Goal: Task Accomplishment & Management: Use online tool/utility

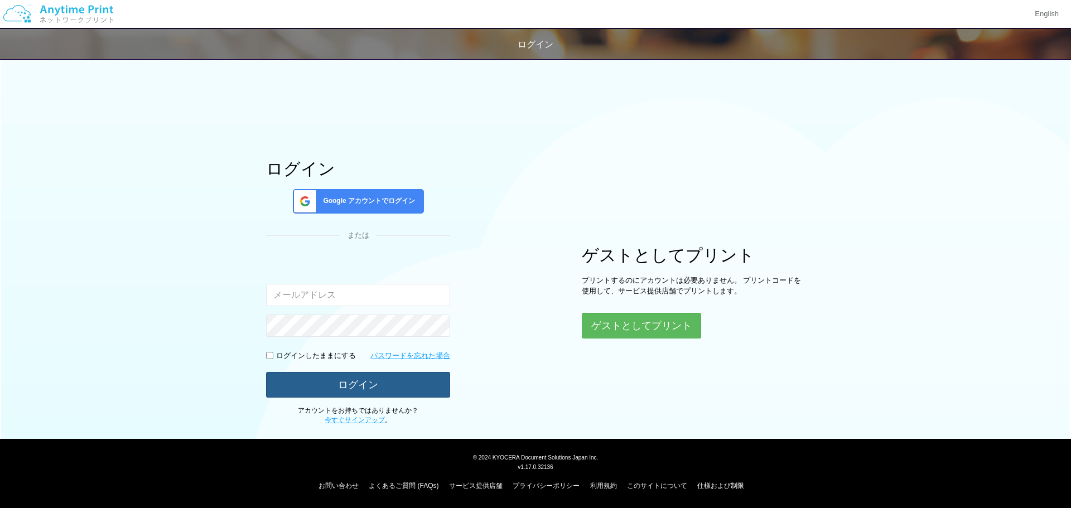
type input "[EMAIL_ADDRESS][DOMAIN_NAME]"
click at [357, 382] on button "ログイン" at bounding box center [358, 384] width 184 height 25
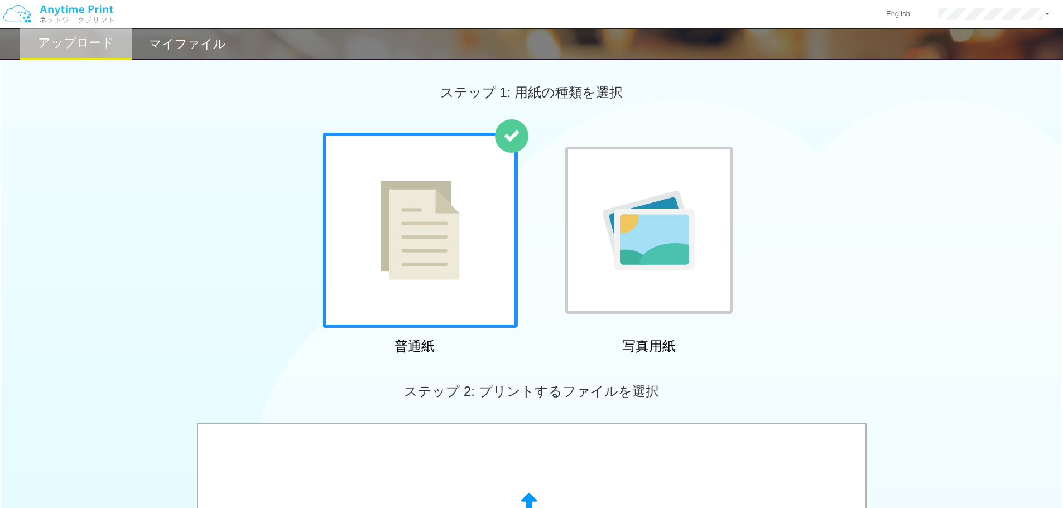
click at [461, 283] on div at bounding box center [419, 230] width 195 height 195
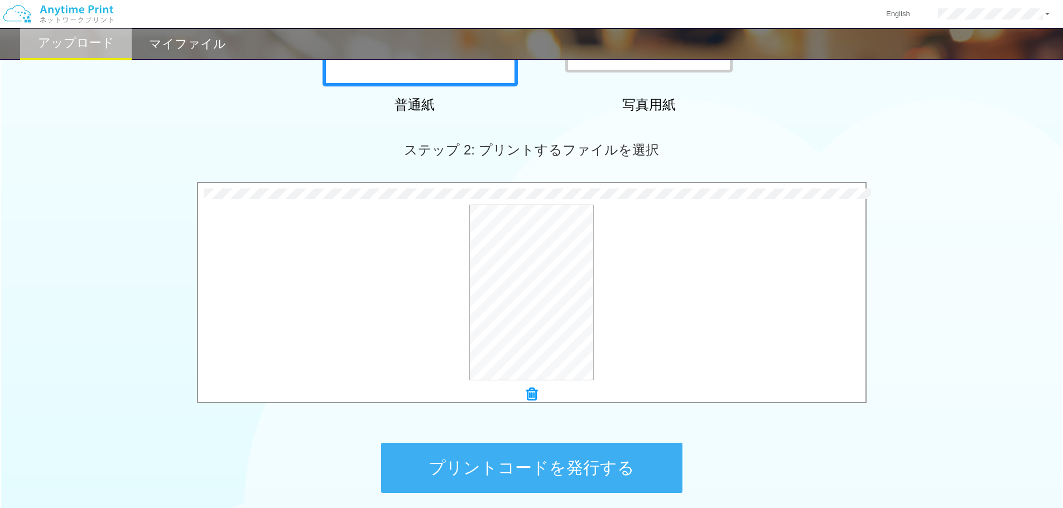
scroll to position [340, 0]
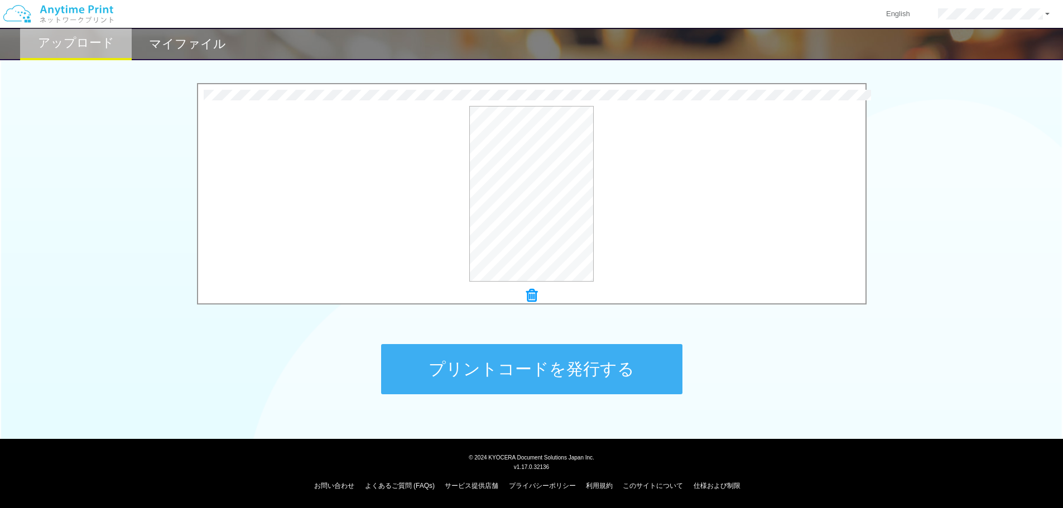
click at [496, 364] on button "プリントコードを発行する" at bounding box center [531, 369] width 301 height 50
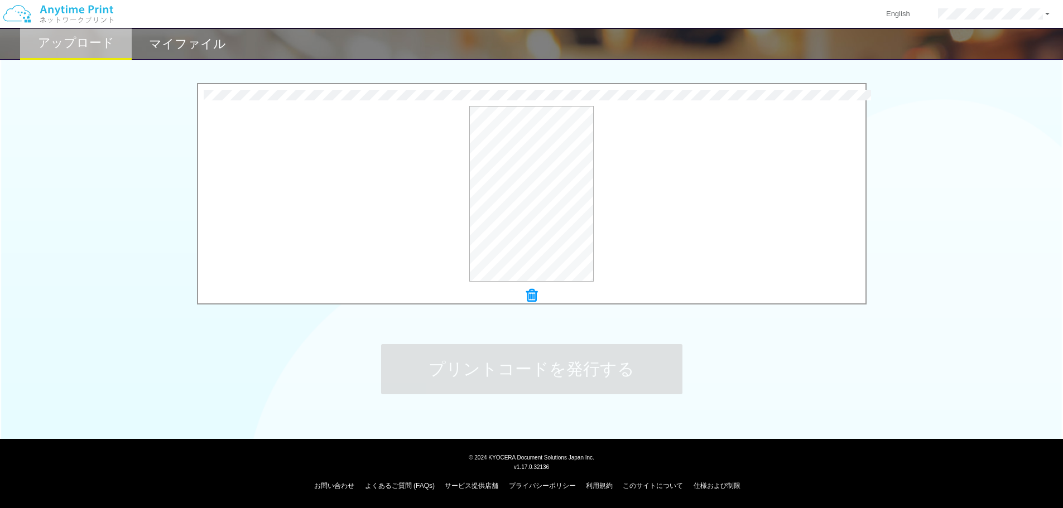
scroll to position [0, 0]
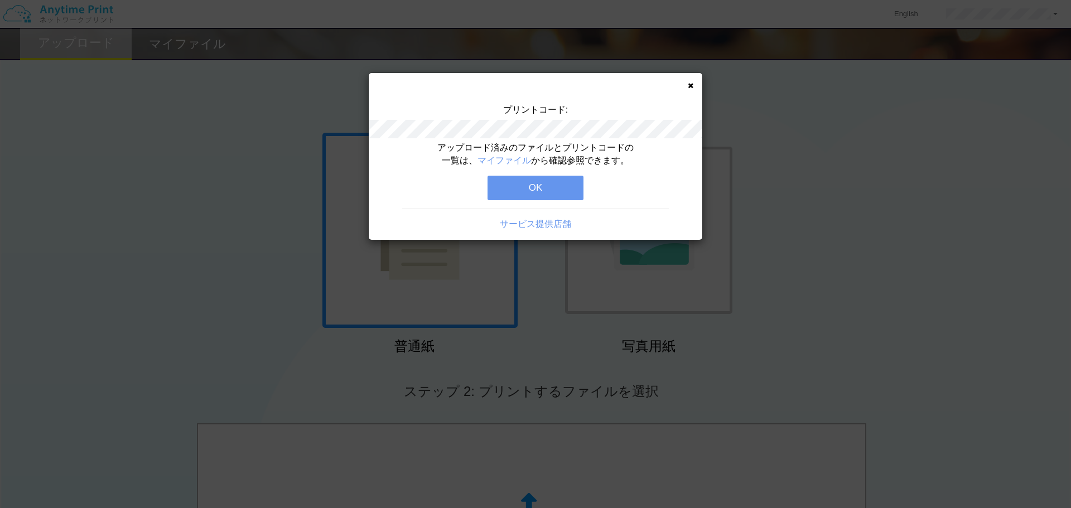
click at [521, 185] on button "OK" at bounding box center [536, 188] width 96 height 25
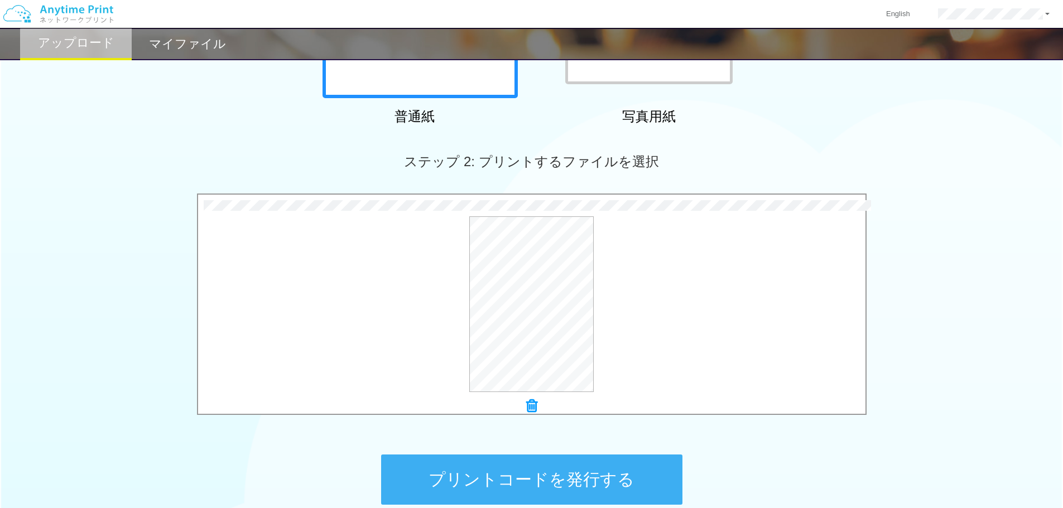
scroll to position [340, 0]
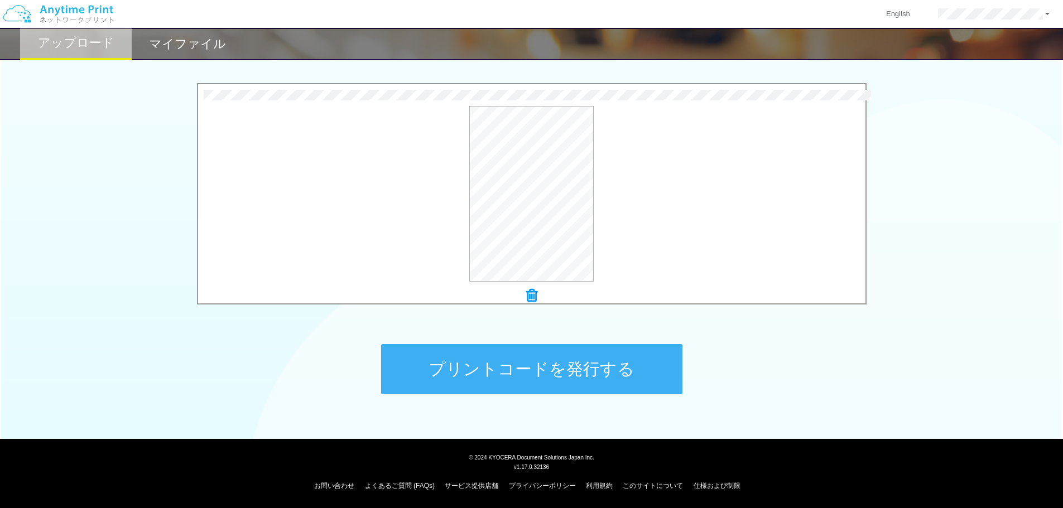
click at [494, 370] on button "プリントコードを発行する" at bounding box center [531, 369] width 301 height 50
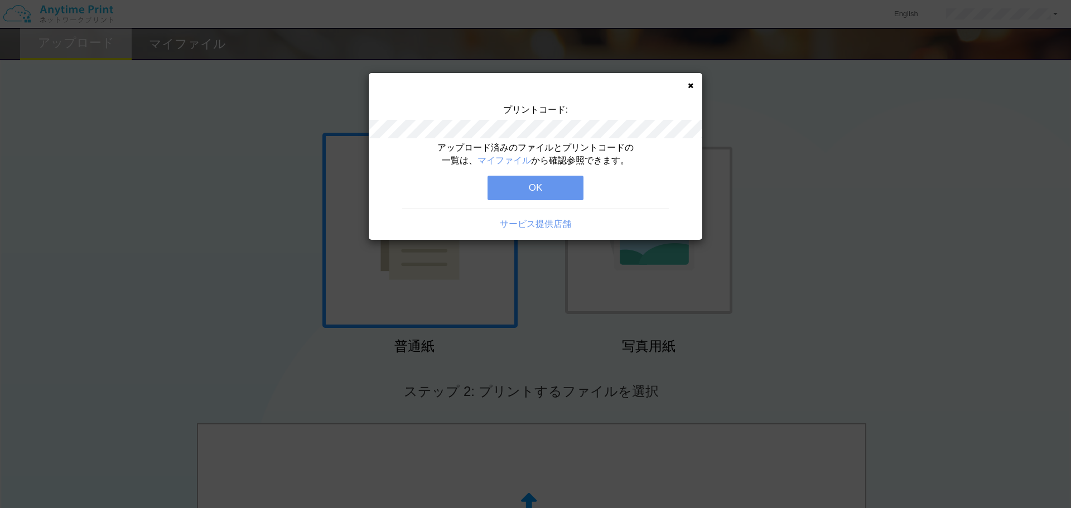
click at [512, 187] on button "OK" at bounding box center [536, 188] width 96 height 25
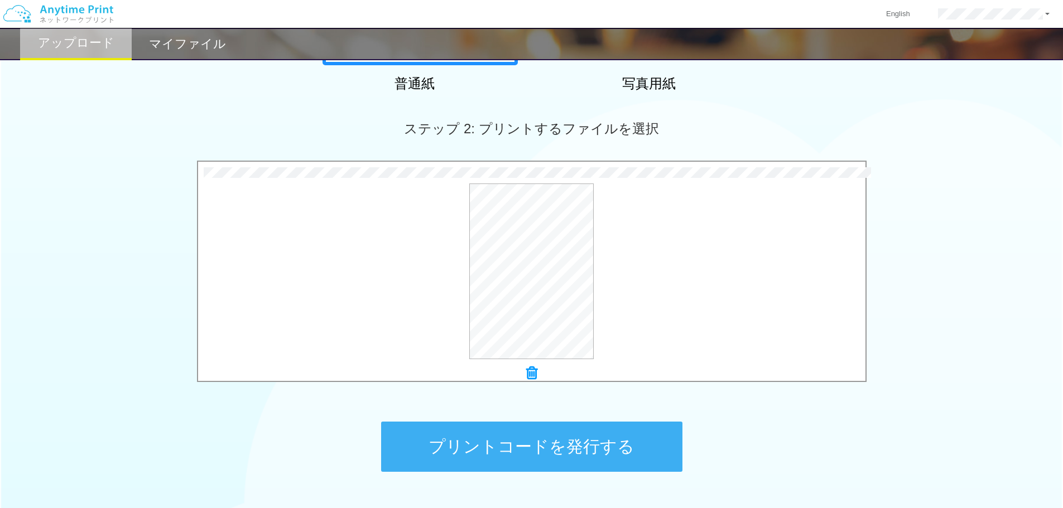
scroll to position [340, 0]
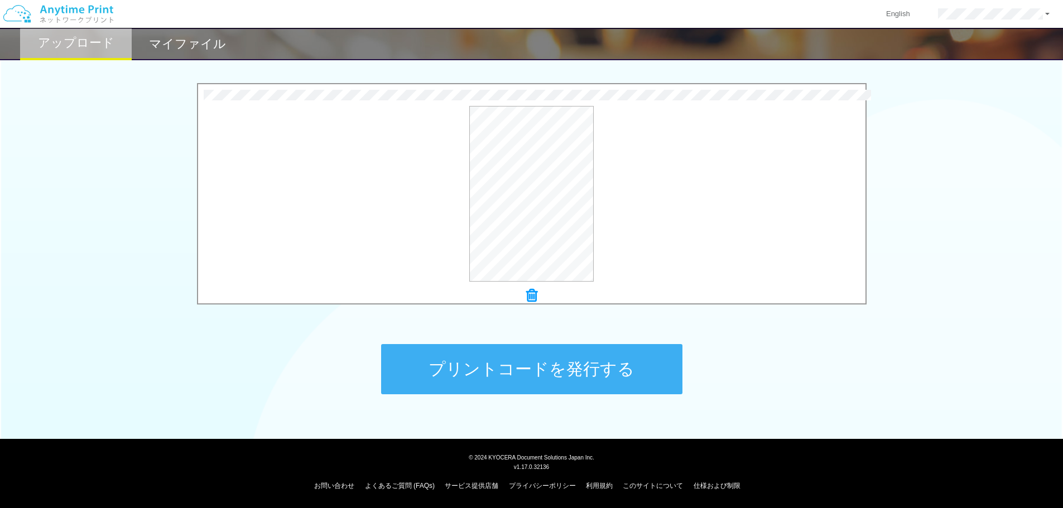
click at [544, 363] on button "プリントコードを発行する" at bounding box center [531, 369] width 301 height 50
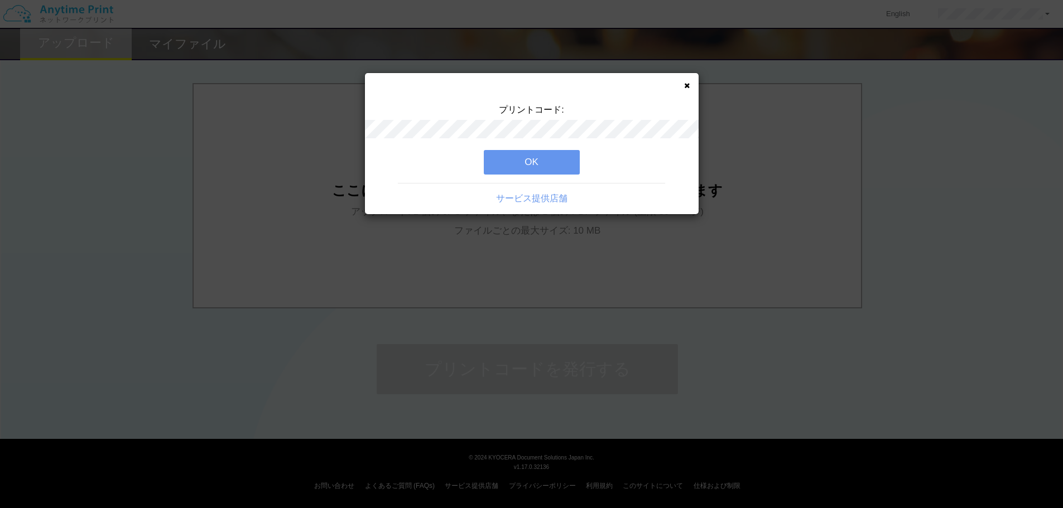
scroll to position [0, 0]
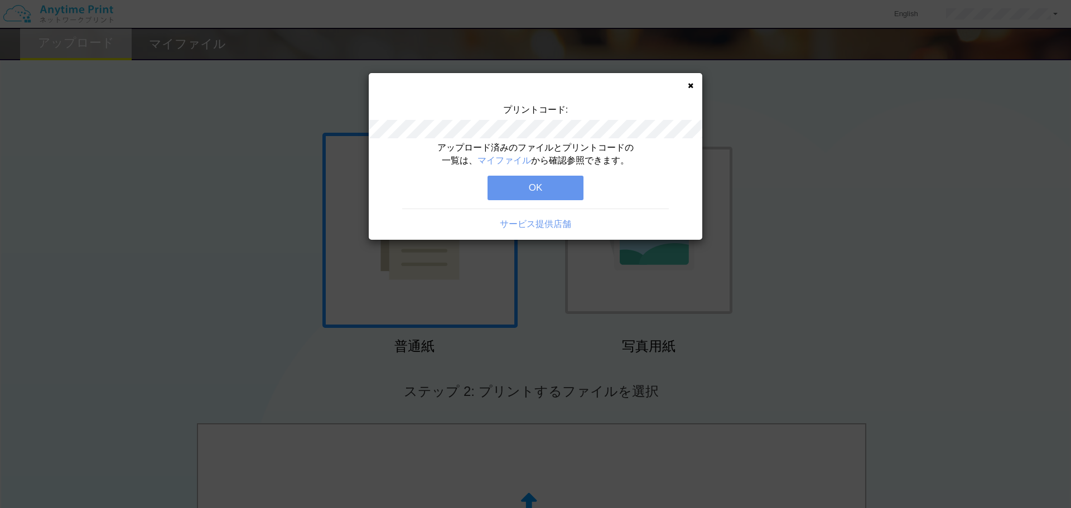
click at [545, 182] on button "OK" at bounding box center [536, 188] width 96 height 25
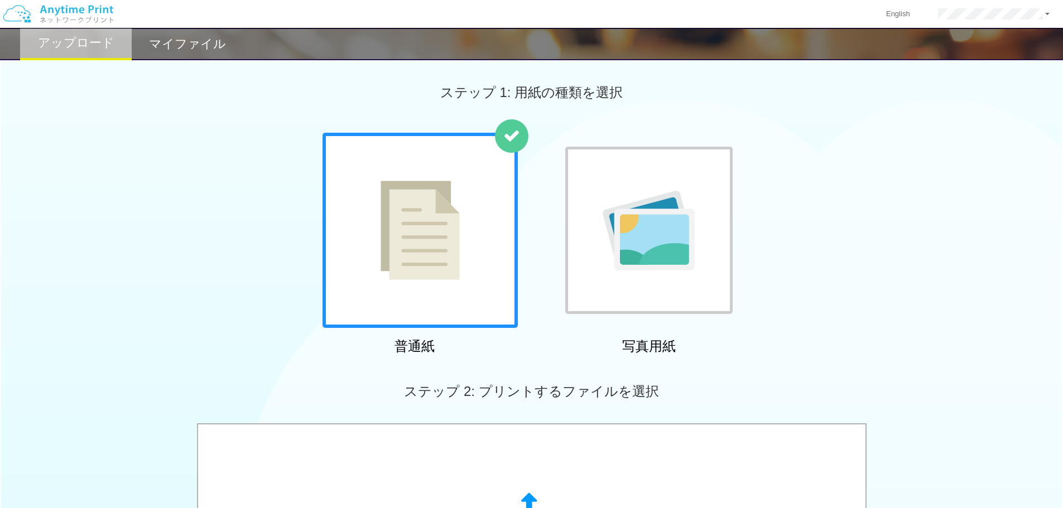
click at [185, 30] on div "マイファイル" at bounding box center [188, 44] width 112 height 32
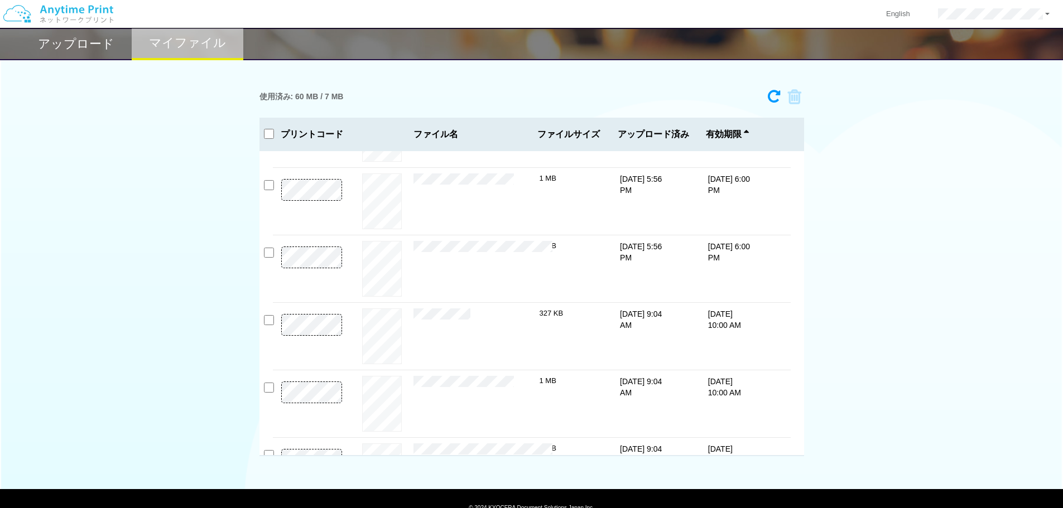
scroll to position [101, 0]
